Goal: Task Accomplishment & Management: Manage account settings

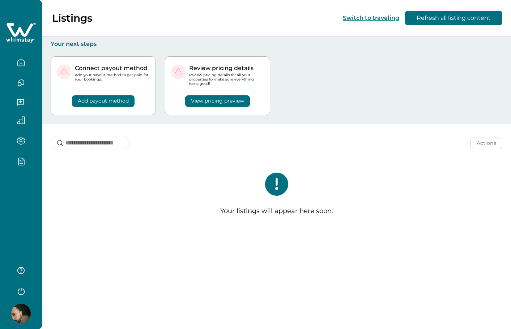
click at [32, 226] on div at bounding box center [21, 164] width 42 height 329
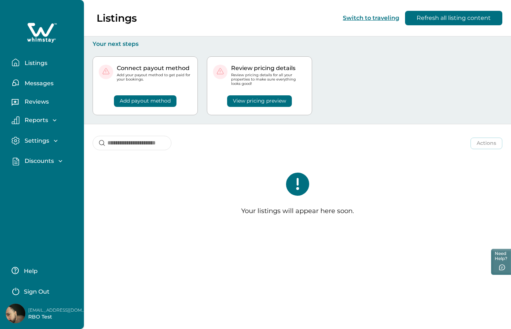
click at [41, 290] on p "Sign Out" at bounding box center [37, 291] width 26 height 7
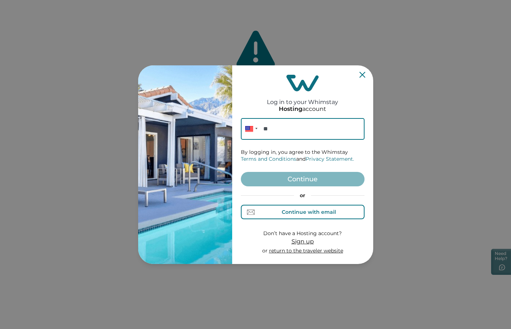
click at [299, 207] on button "Continue with email" at bounding box center [303, 212] width 124 height 14
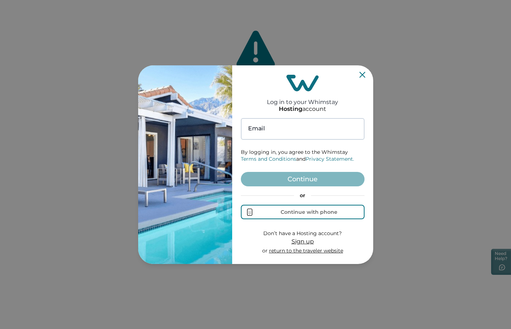
drag, startPoint x: 290, startPoint y: 117, endPoint x: 288, endPoint y: 121, distance: 4.2
click at [290, 117] on div "Log in to your Whimstay Hosting account Email By logging in, you agree to the W…" at bounding box center [303, 164] width 124 height 193
click at [281, 131] on input at bounding box center [303, 129] width 124 height 22
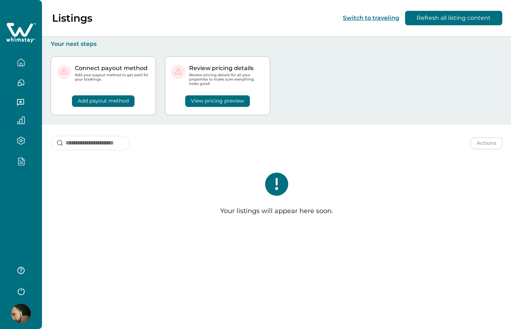
click at [22, 219] on div at bounding box center [21, 164] width 42 height 329
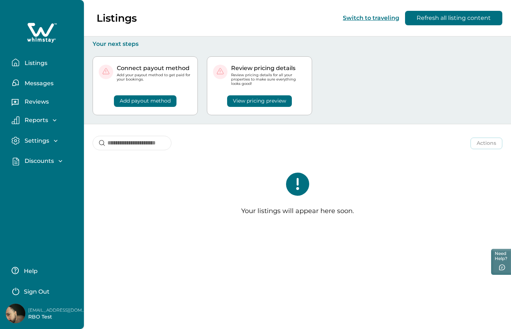
click at [53, 159] on p "Discounts" at bounding box center [37, 161] width 31 height 7
click at [29, 290] on p "Sign Out" at bounding box center [37, 291] width 26 height 7
